Goal: Transaction & Acquisition: Purchase product/service

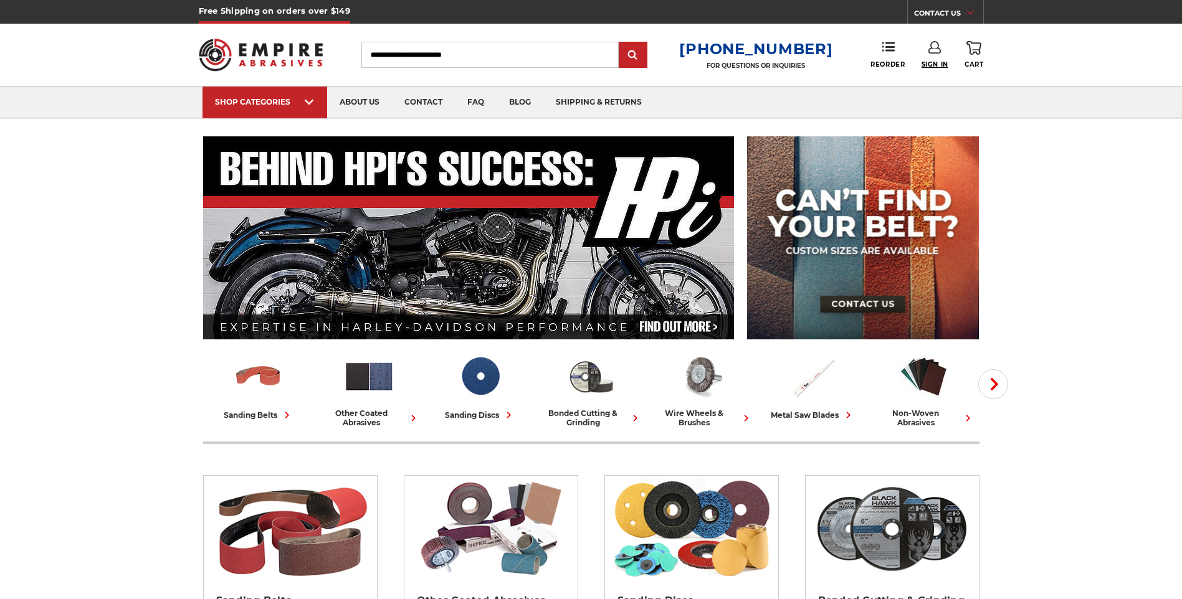
click at [934, 64] on span "Sign In" at bounding box center [935, 64] width 27 height 8
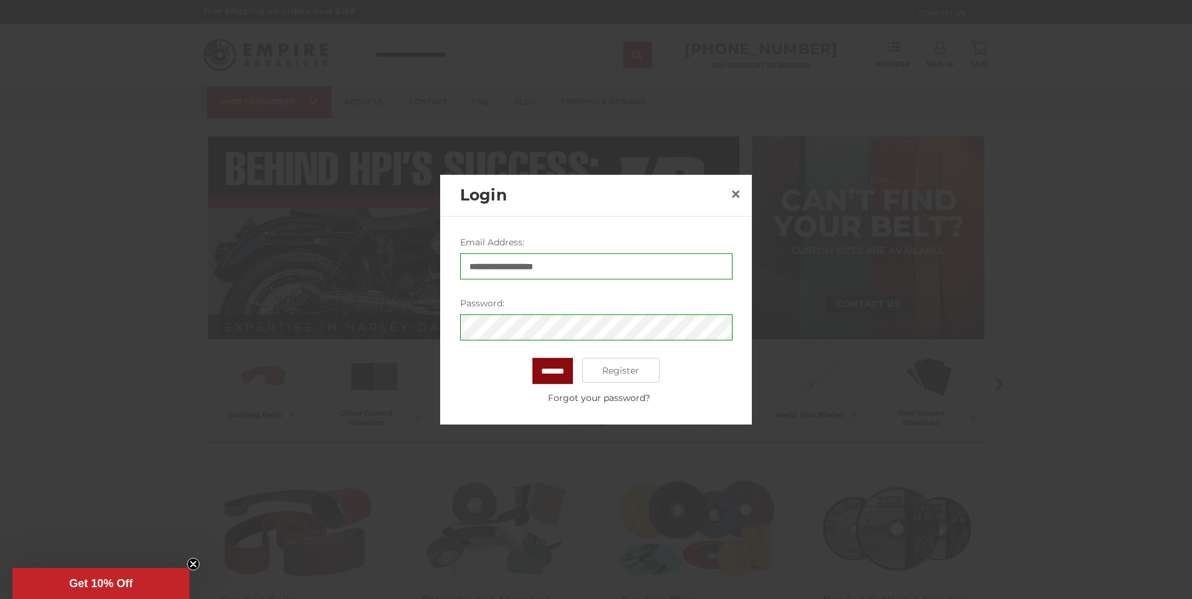
click at [548, 384] on input "*******" at bounding box center [552, 371] width 41 height 26
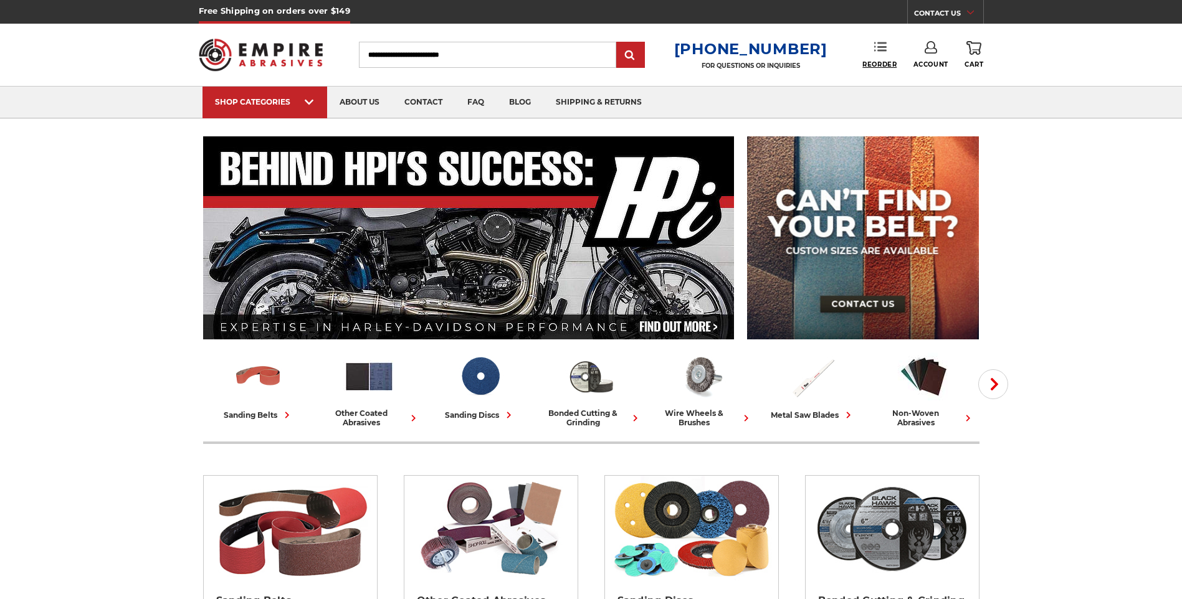
click at [881, 64] on span "Reorder" at bounding box center [879, 64] width 34 height 8
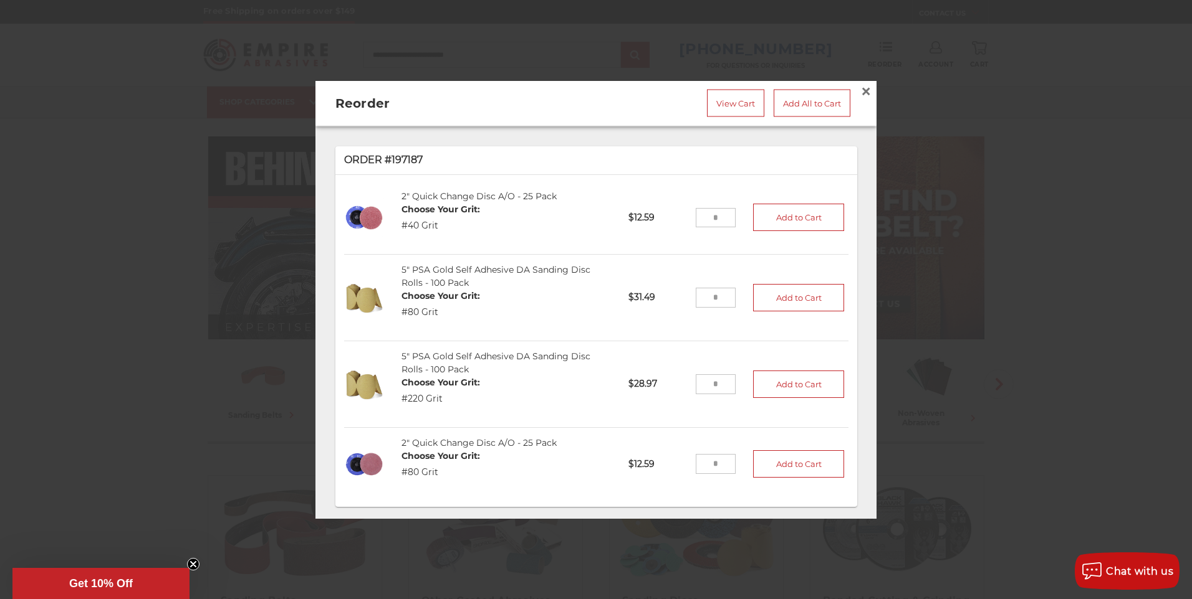
drag, startPoint x: 712, startPoint y: 216, endPoint x: 685, endPoint y: 213, distance: 26.4
click at [695, 213] on input "tel" at bounding box center [715, 218] width 41 height 20
type input "**"
click at [776, 214] on button "Add to Cart" at bounding box center [798, 217] width 91 height 27
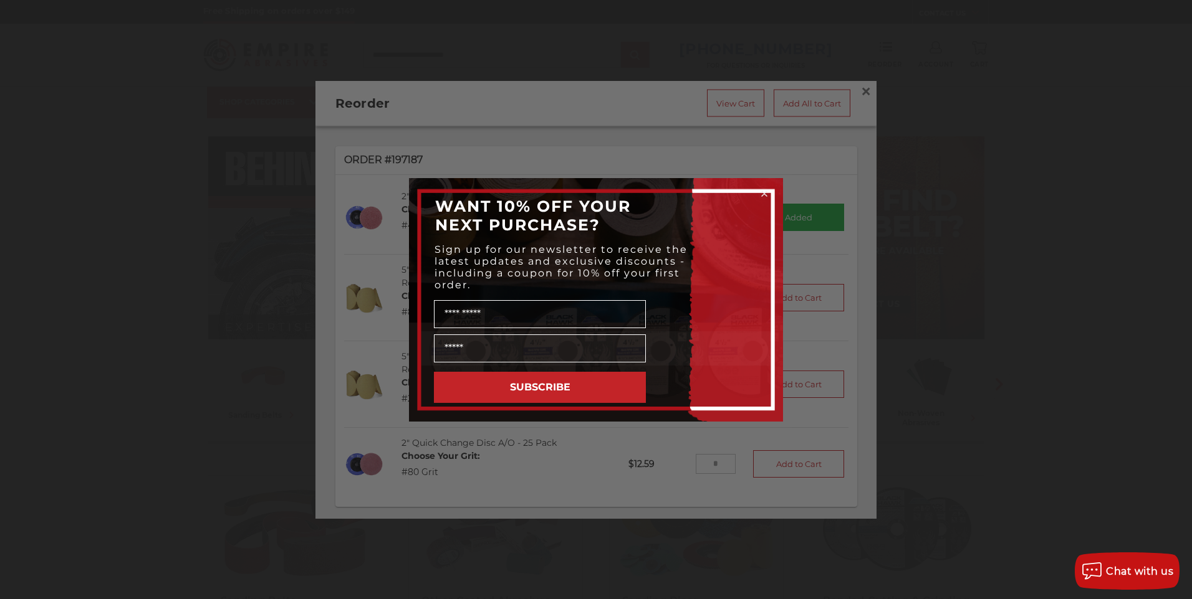
click at [763, 194] on circle "Close dialog" at bounding box center [764, 194] width 12 height 12
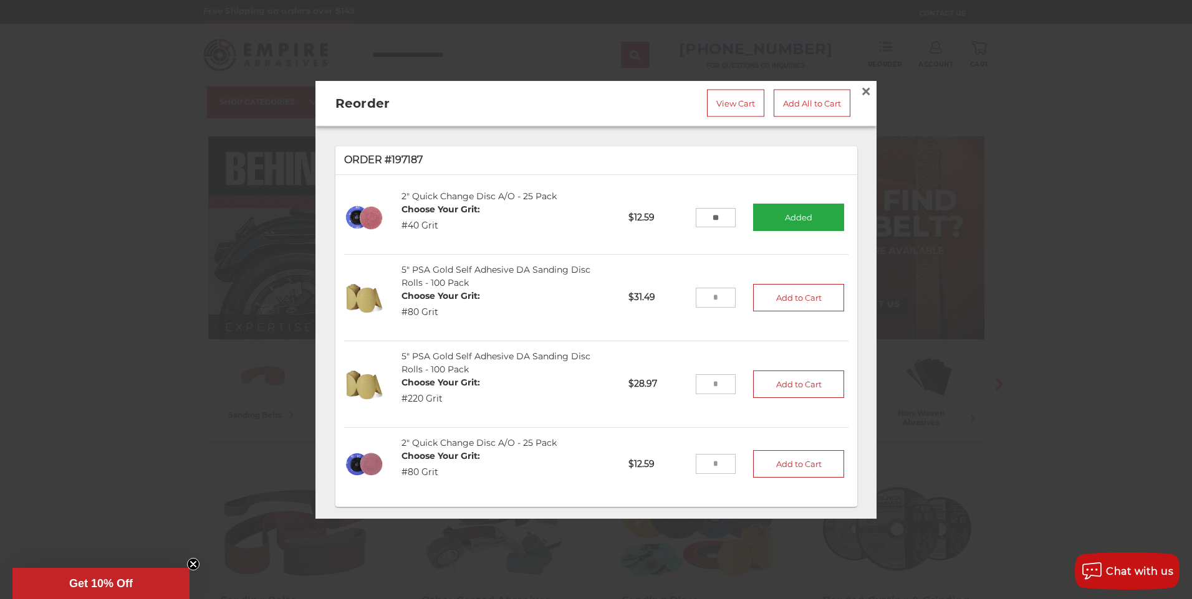
drag, startPoint x: 704, startPoint y: 292, endPoint x: 692, endPoint y: 294, distance: 12.6
click at [695, 294] on input "tel" at bounding box center [715, 297] width 41 height 20
type input "*"
click at [791, 294] on button "Add to Cart" at bounding box center [798, 297] width 91 height 27
click at [713, 378] on input "tel" at bounding box center [715, 384] width 41 height 20
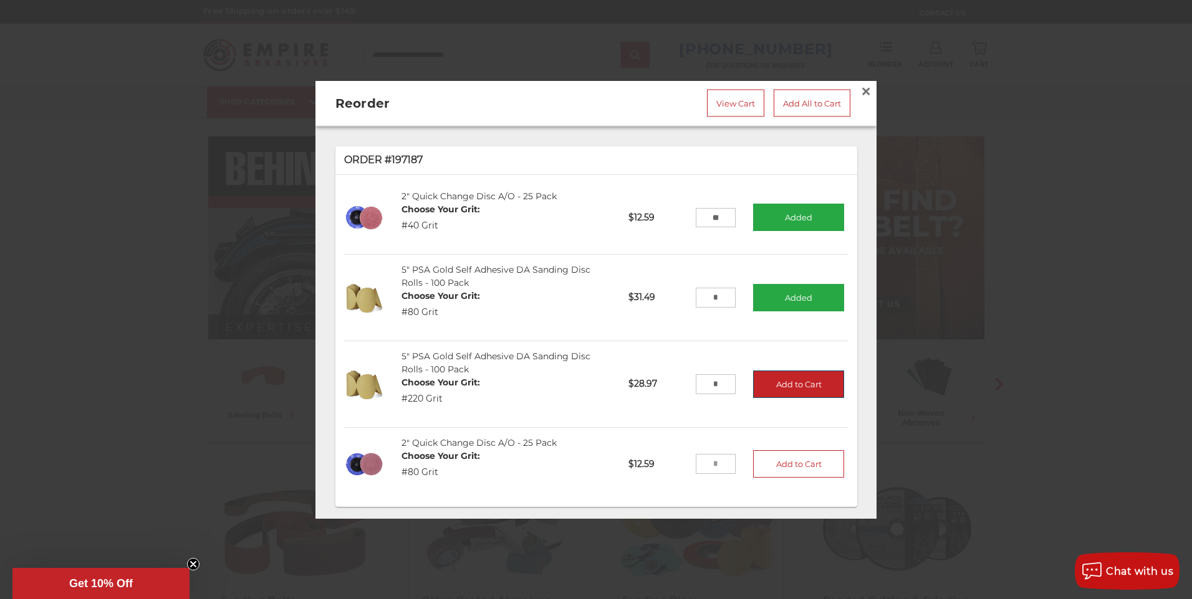
type input "*"
click at [795, 380] on button "Add to Cart" at bounding box center [798, 383] width 91 height 27
click at [720, 100] on link "View Cart" at bounding box center [735, 103] width 57 height 27
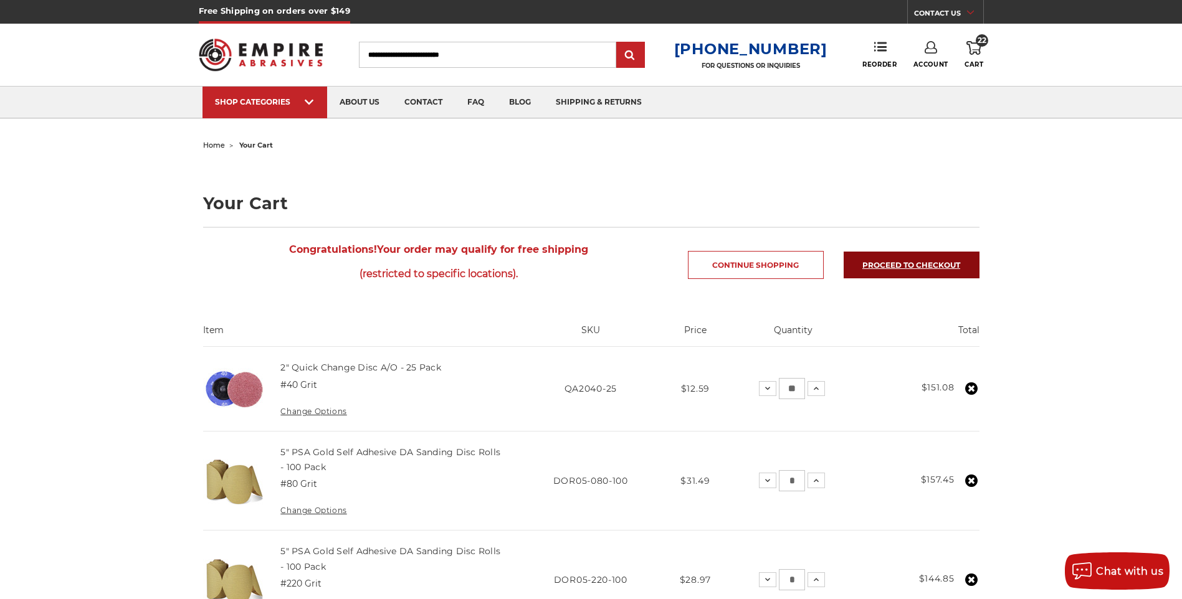
click at [914, 266] on link "Proceed to checkout" at bounding box center [912, 265] width 136 height 27
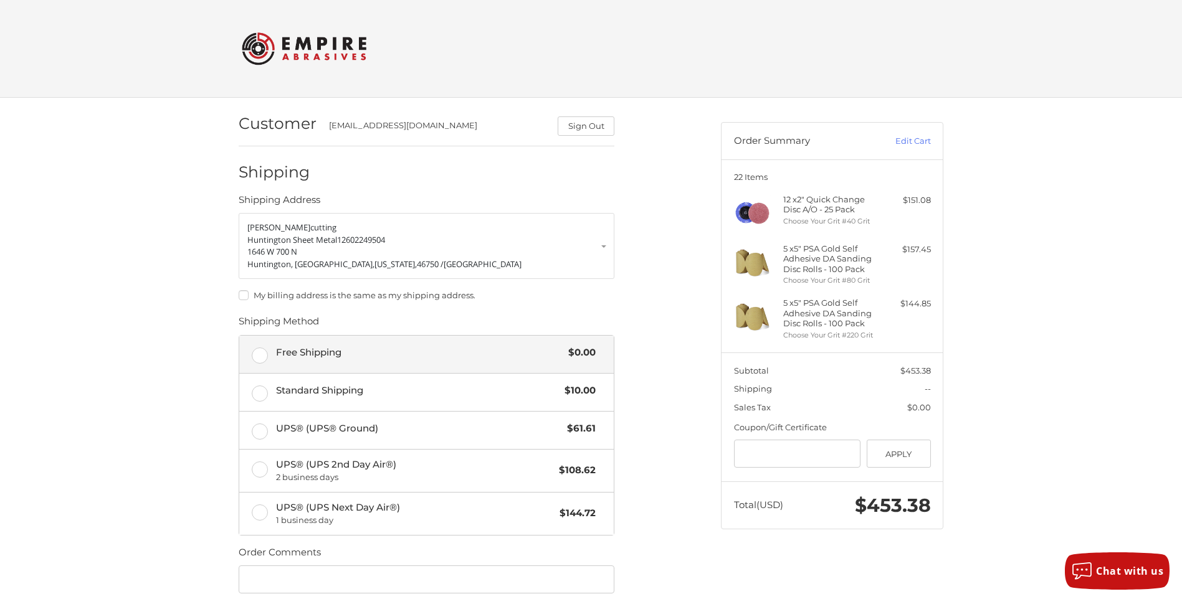
click at [260, 358] on label "Free Shipping $0.00" at bounding box center [426, 354] width 375 height 37
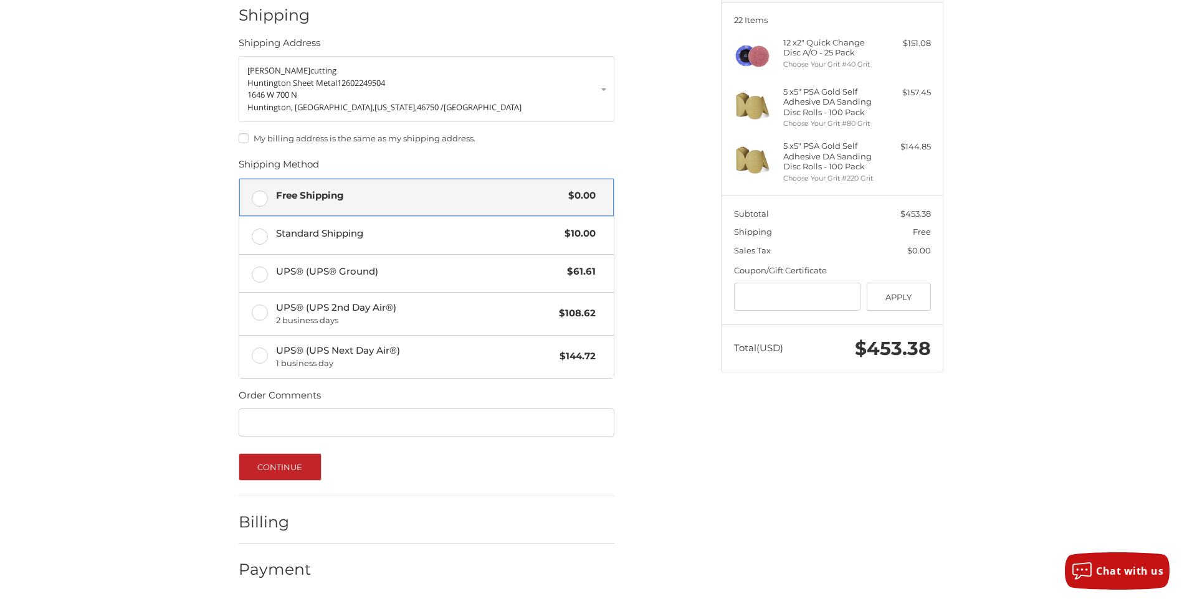
scroll to position [161, 0]
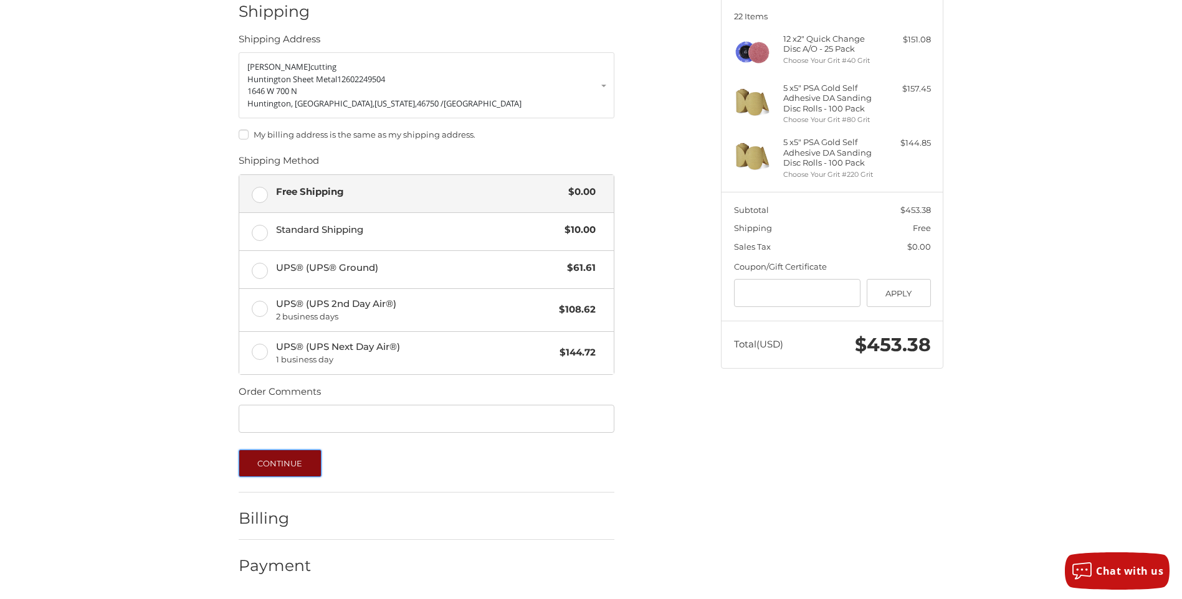
click at [267, 464] on button "Continue" at bounding box center [280, 463] width 83 height 27
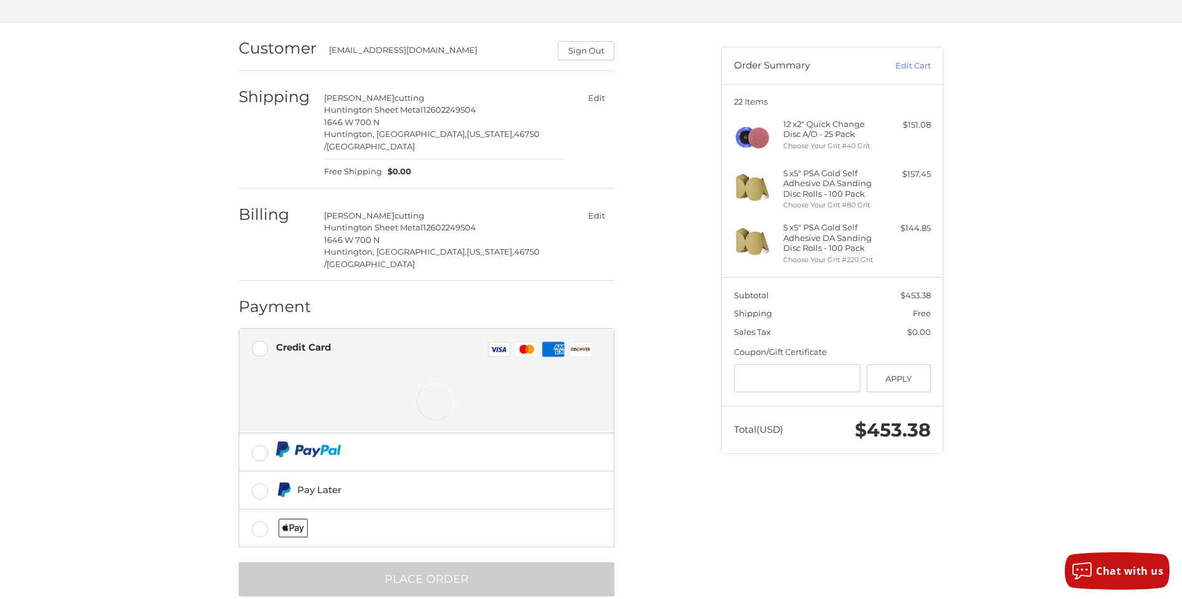
scroll to position [76, 0]
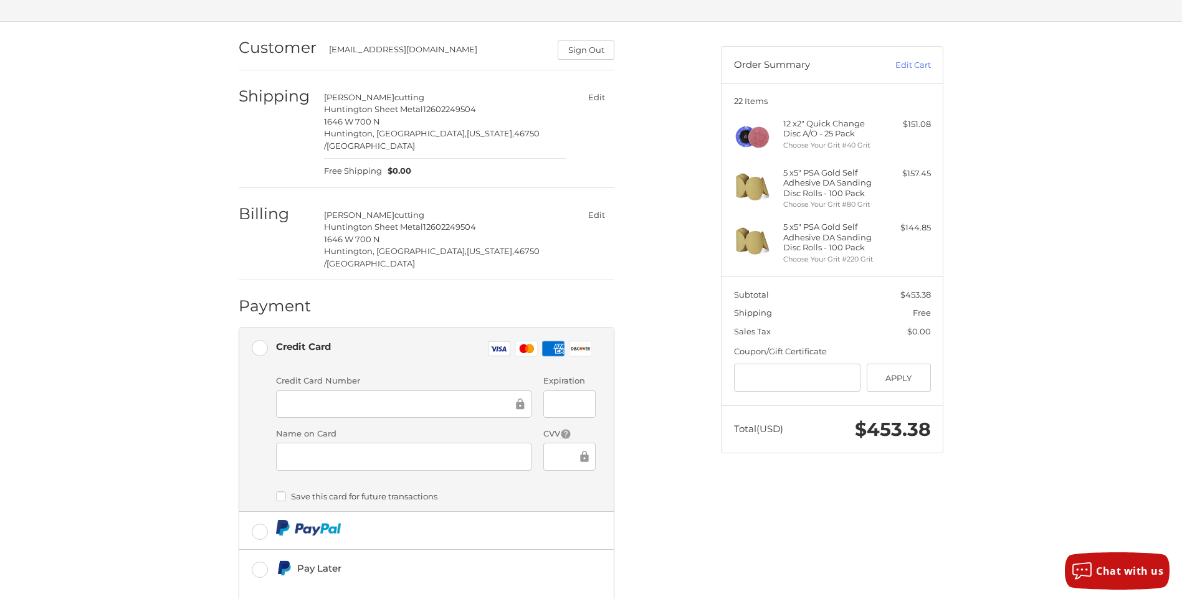
click at [341, 391] on div at bounding box center [404, 405] width 256 height 28
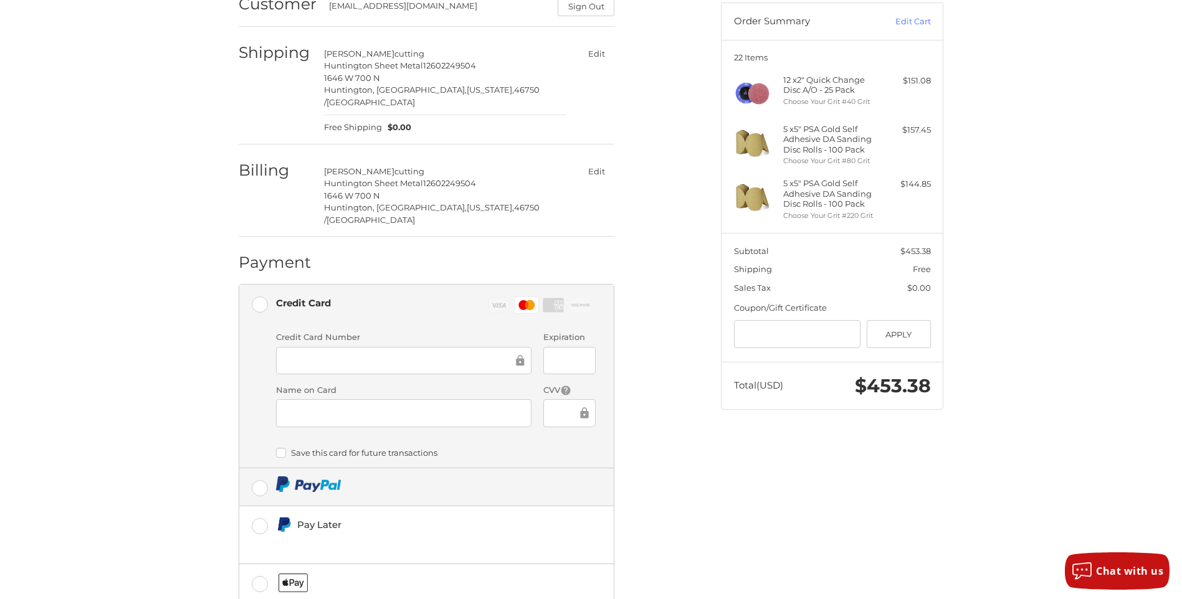
scroll to position [175, 0]
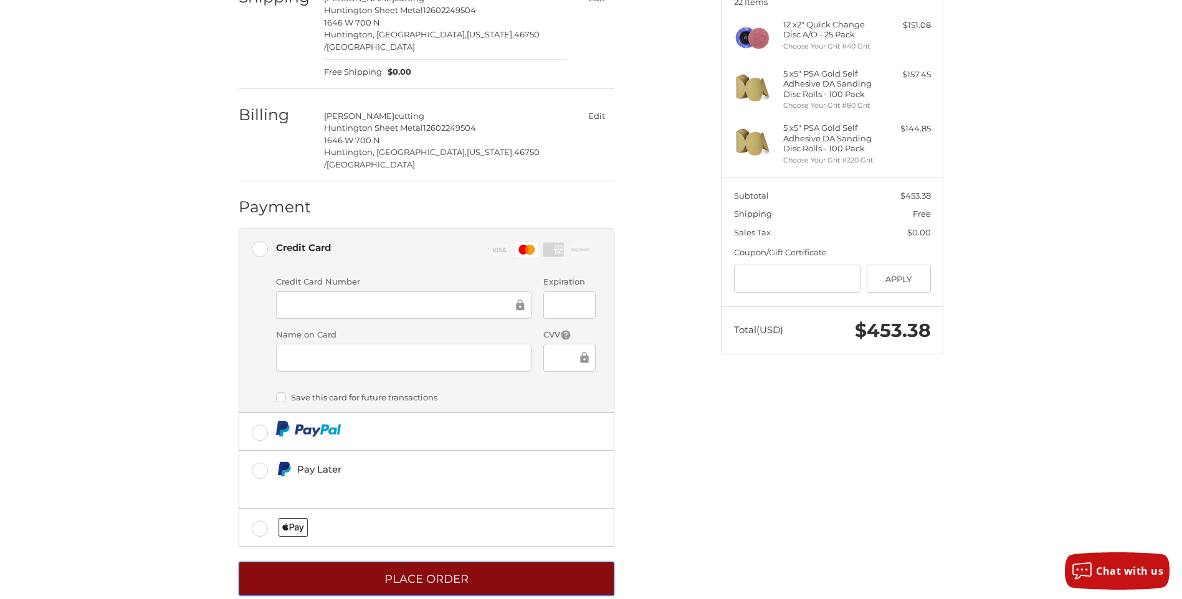
click at [430, 562] on button "Place Order" at bounding box center [427, 579] width 376 height 34
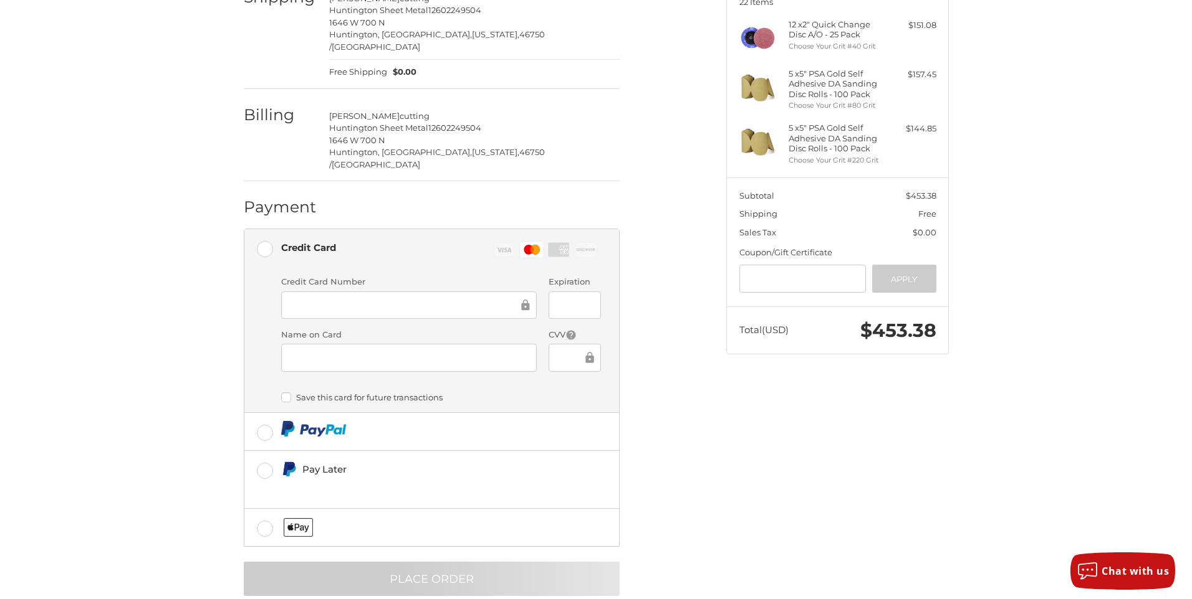
scroll to position [0, 0]
